Goal: Check status: Check status

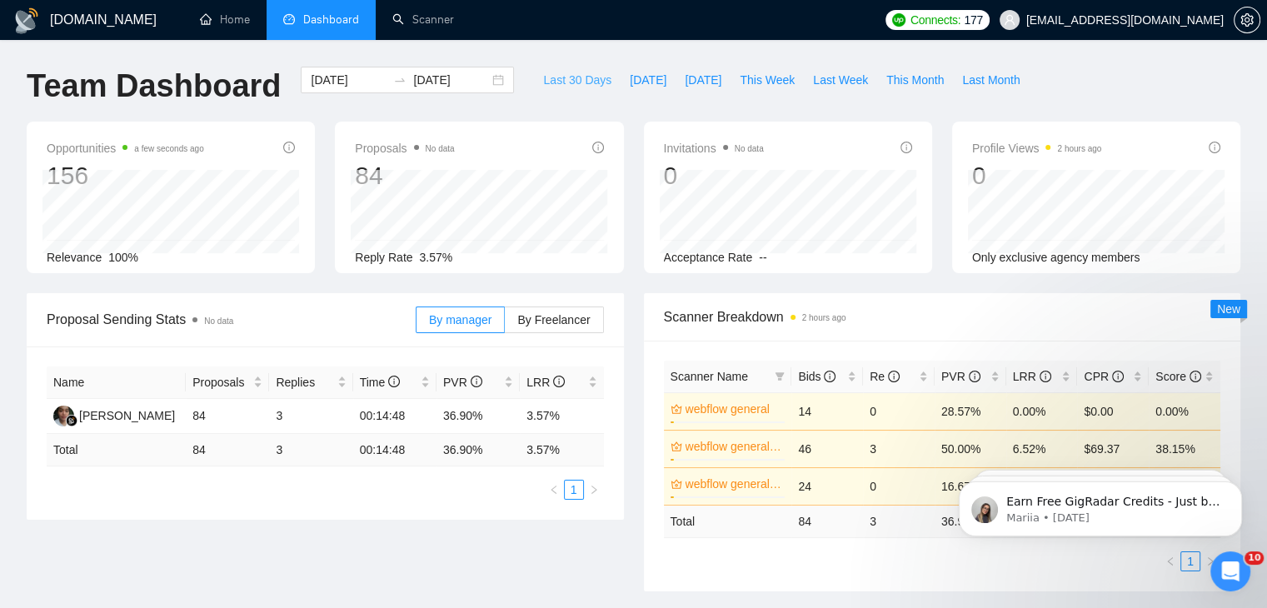
click at [588, 78] on span "Last 30 Days" at bounding box center [577, 80] width 68 height 18
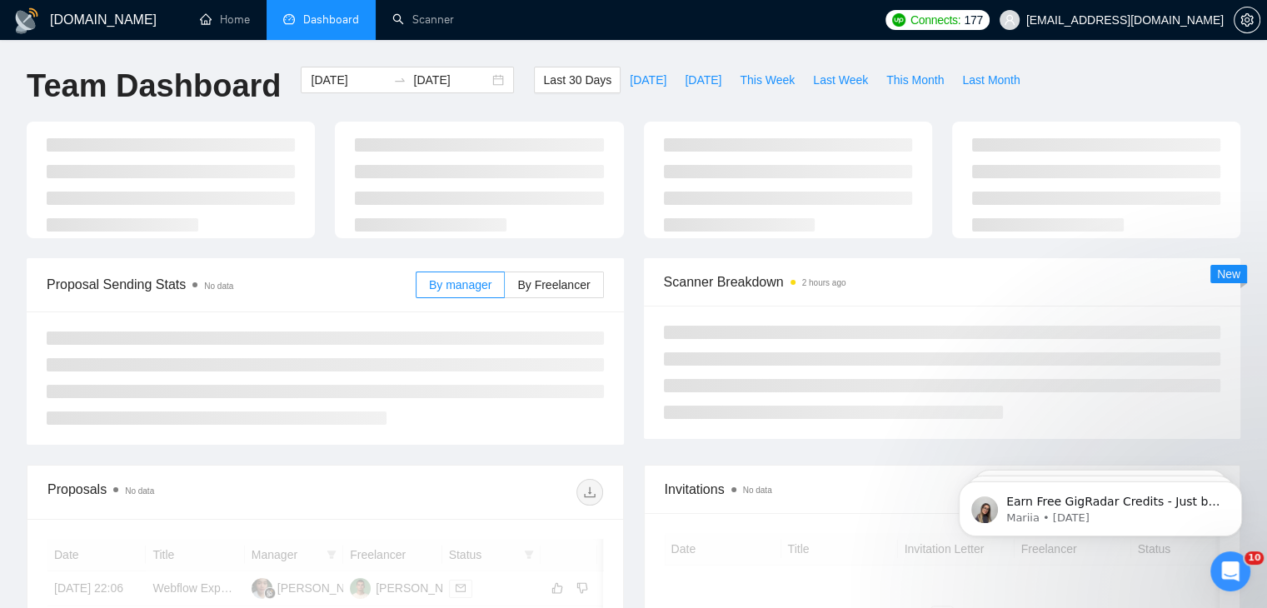
type input "2025-07-15"
type input "2025-08-14"
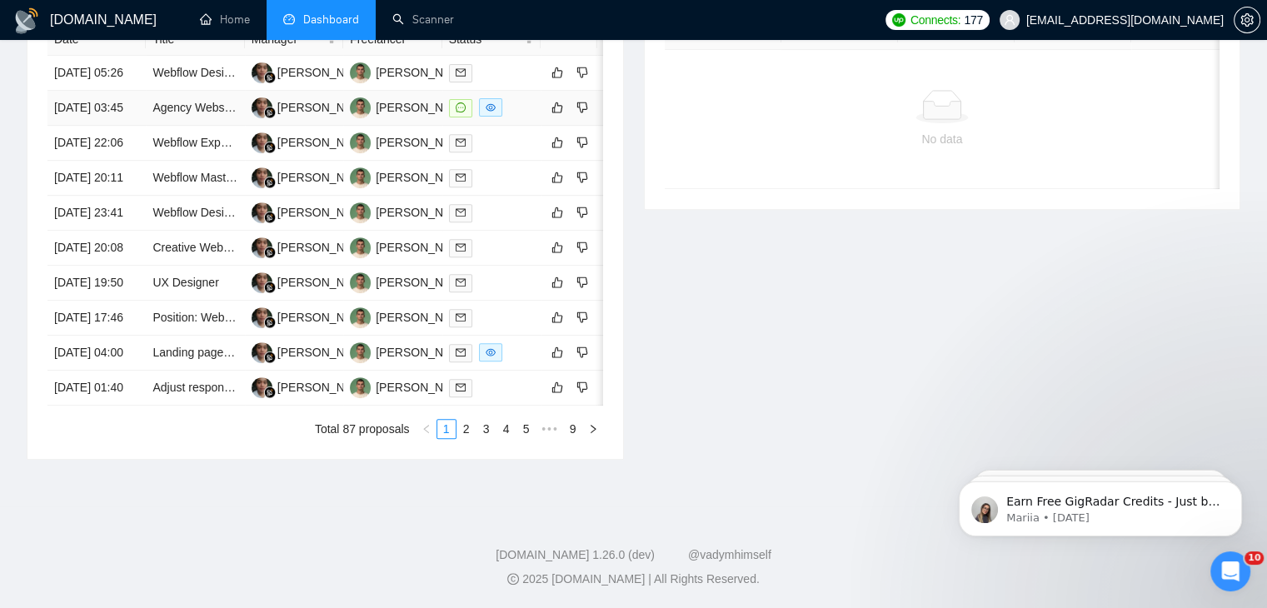
scroll to position [776, 0]
click at [464, 438] on link "2" at bounding box center [466, 429] width 18 height 18
click at [446, 438] on link "1" at bounding box center [446, 429] width 18 height 18
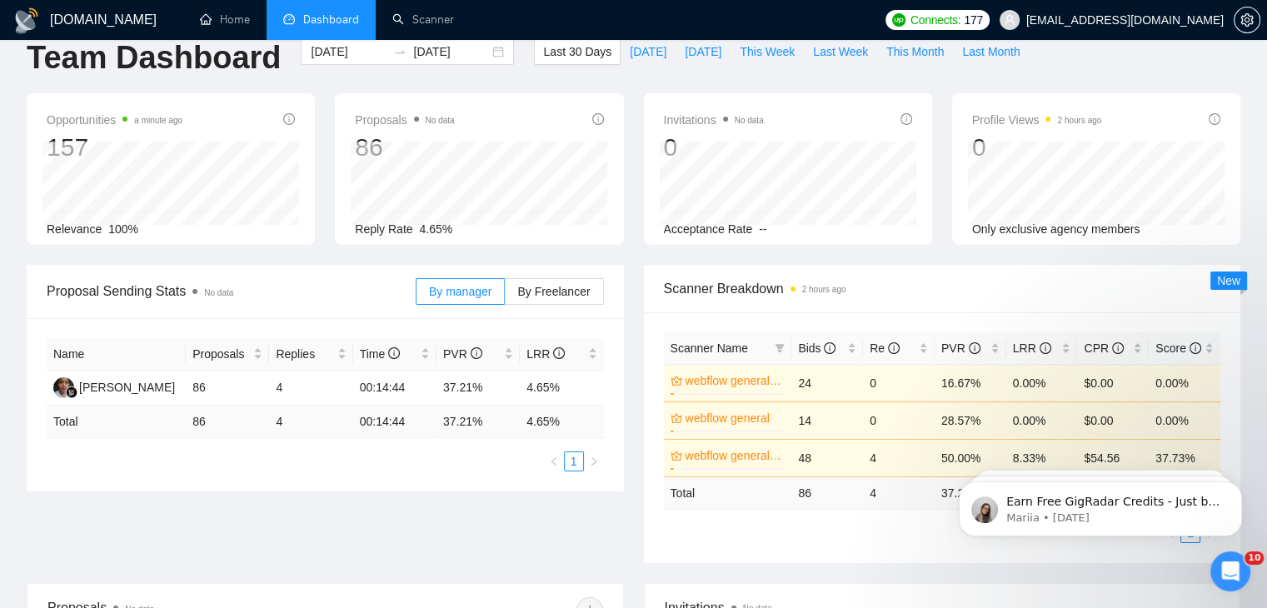
scroll to position [0, 0]
